Goal: Information Seeking & Learning: Compare options

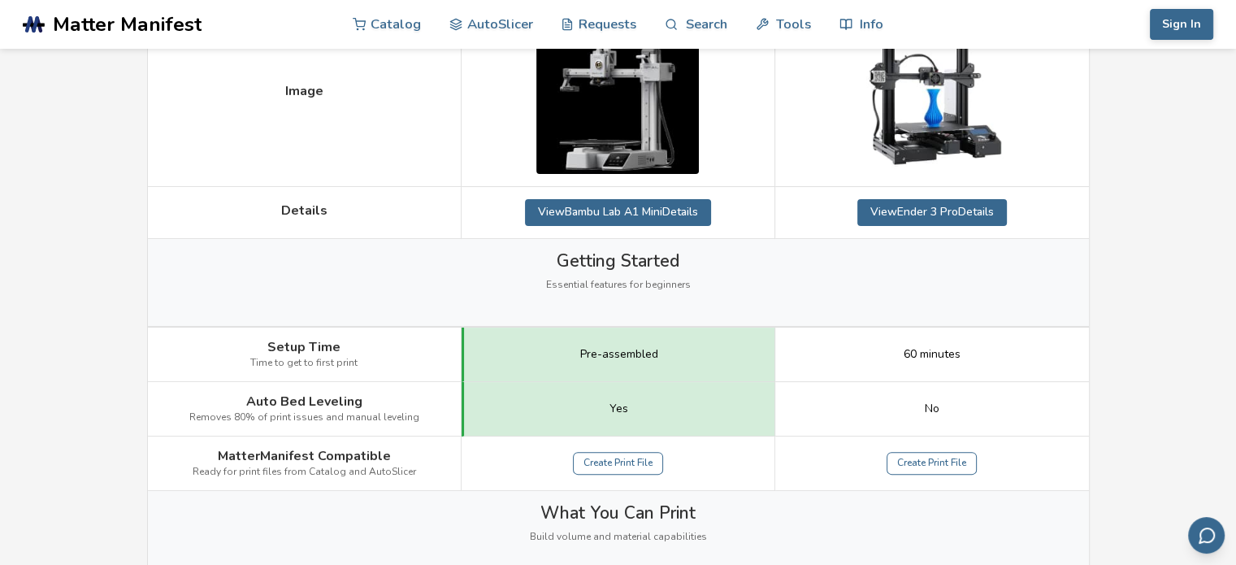
scroll to position [169, 0]
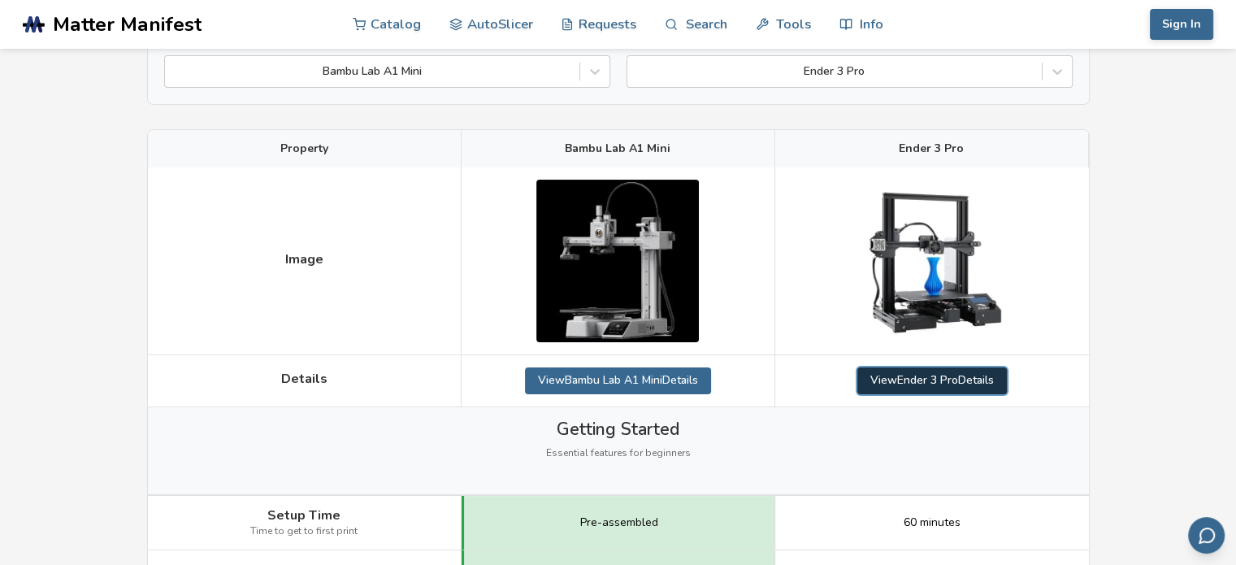
click at [947, 386] on link "View Ender 3 Pro Details" at bounding box center [932, 380] width 150 height 26
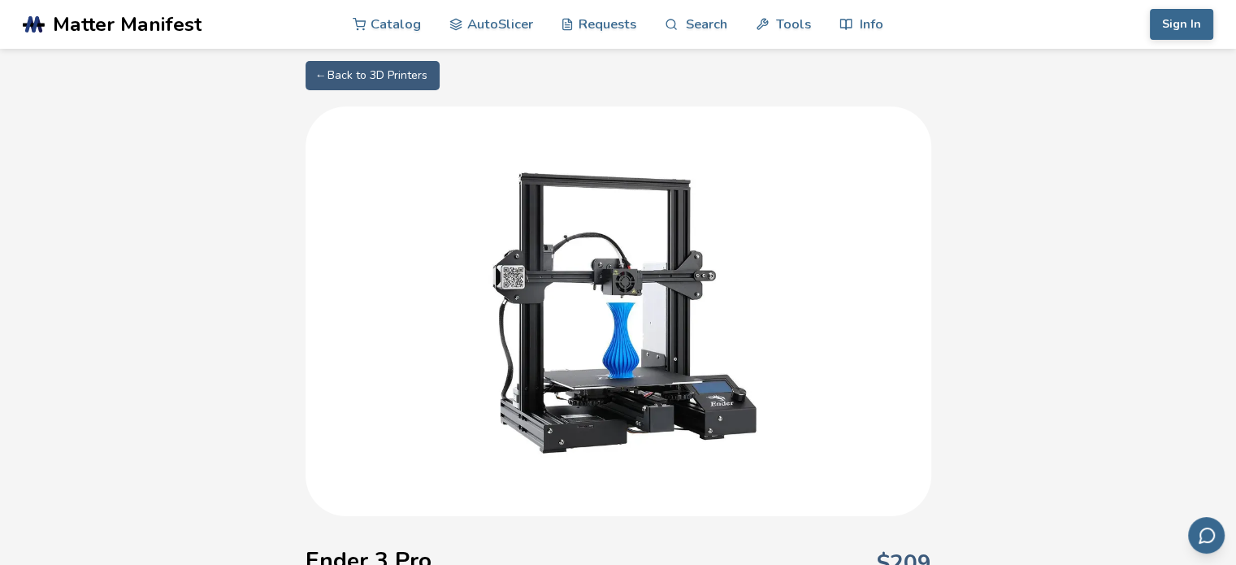
click at [338, 77] on link "← Back to 3D Printers" at bounding box center [373, 75] width 134 height 29
select select "**********"
